Goal: Information Seeking & Learning: Find specific fact

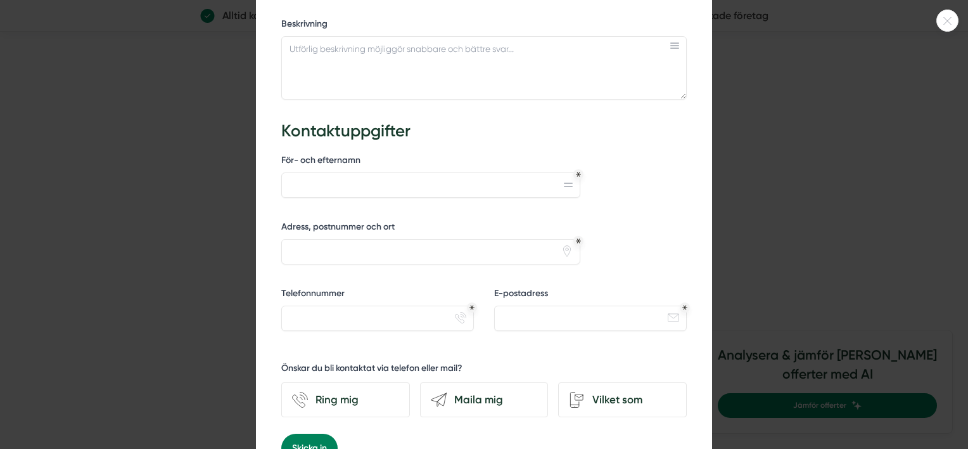
scroll to position [524, 0]
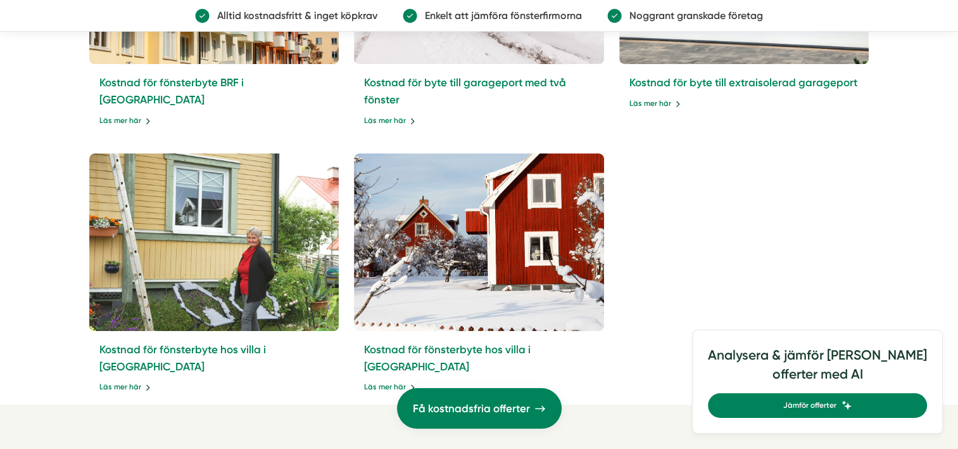
scroll to position [4951, 0]
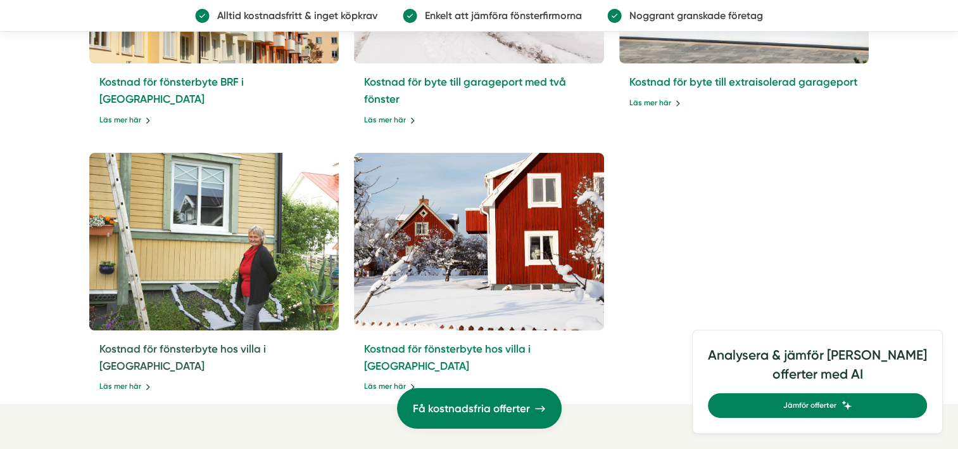
click at [242, 342] on link "Kostnad för fönsterbyte hos villa i [GEOGRAPHIC_DATA]" at bounding box center [182, 357] width 167 height 30
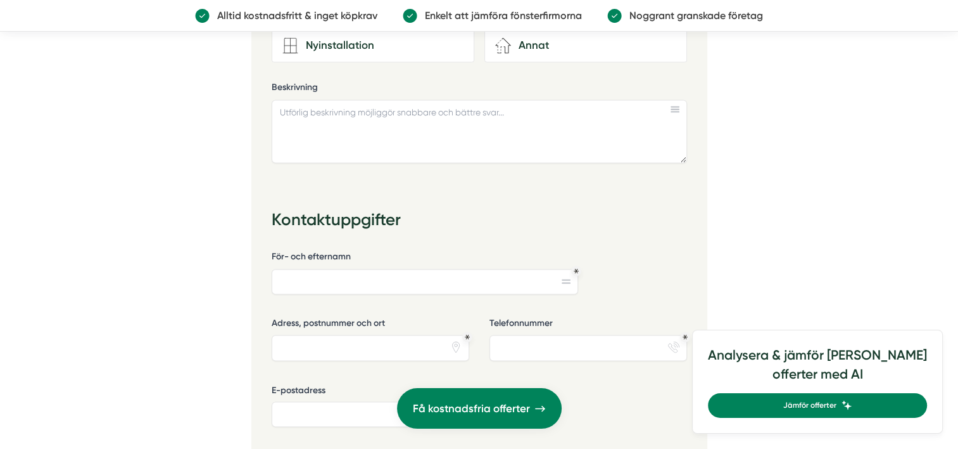
scroll to position [2042, 0]
